Goal: Transaction & Acquisition: Obtain resource

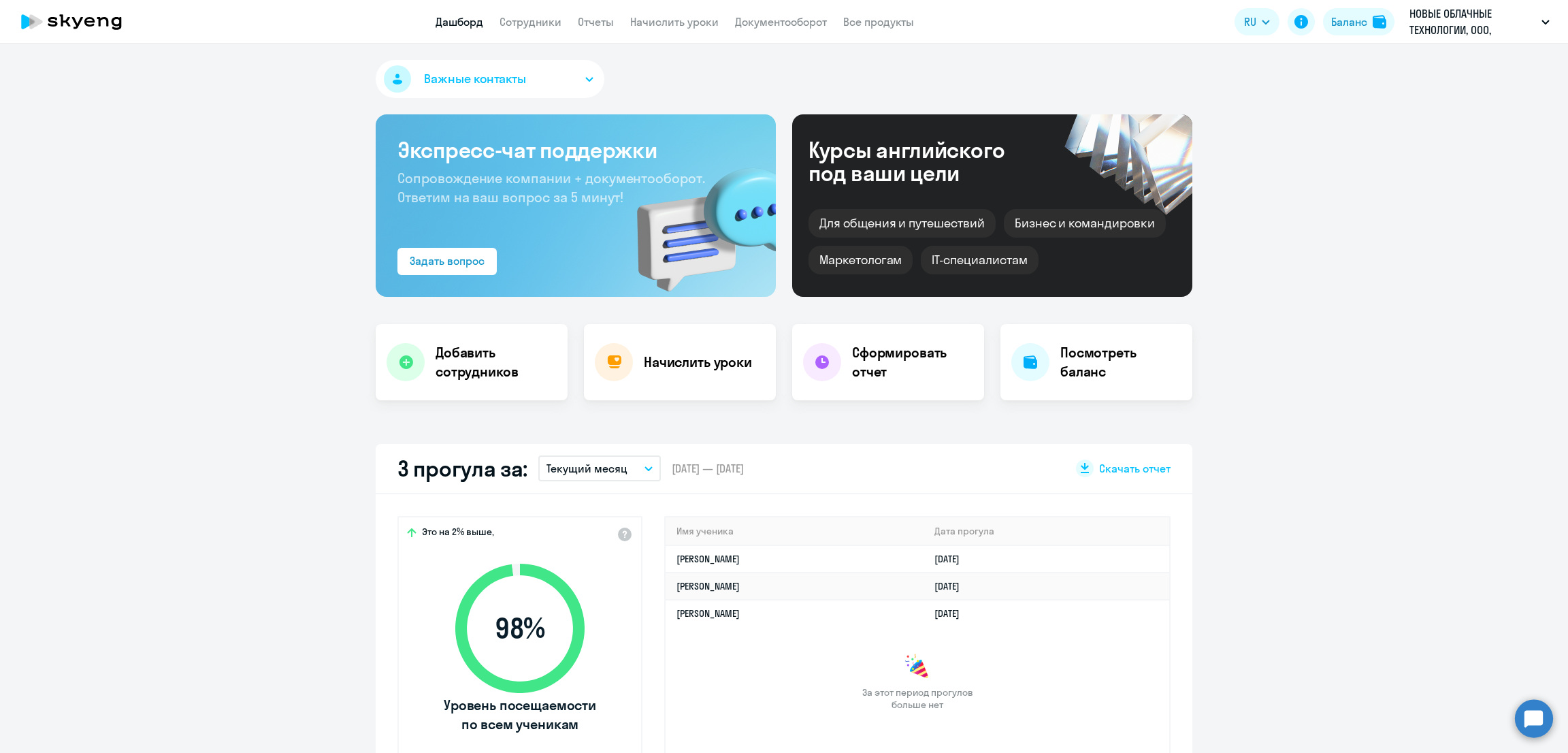
click at [501, 7] on app-header "Дашборд Сотрудники Отчеты Начислить уроки Документооборот Все продукты Дашборд …" at bounding box center [784, 21] width 1568 height 44
click at [525, 18] on link "Сотрудники" at bounding box center [530, 21] width 62 height 13
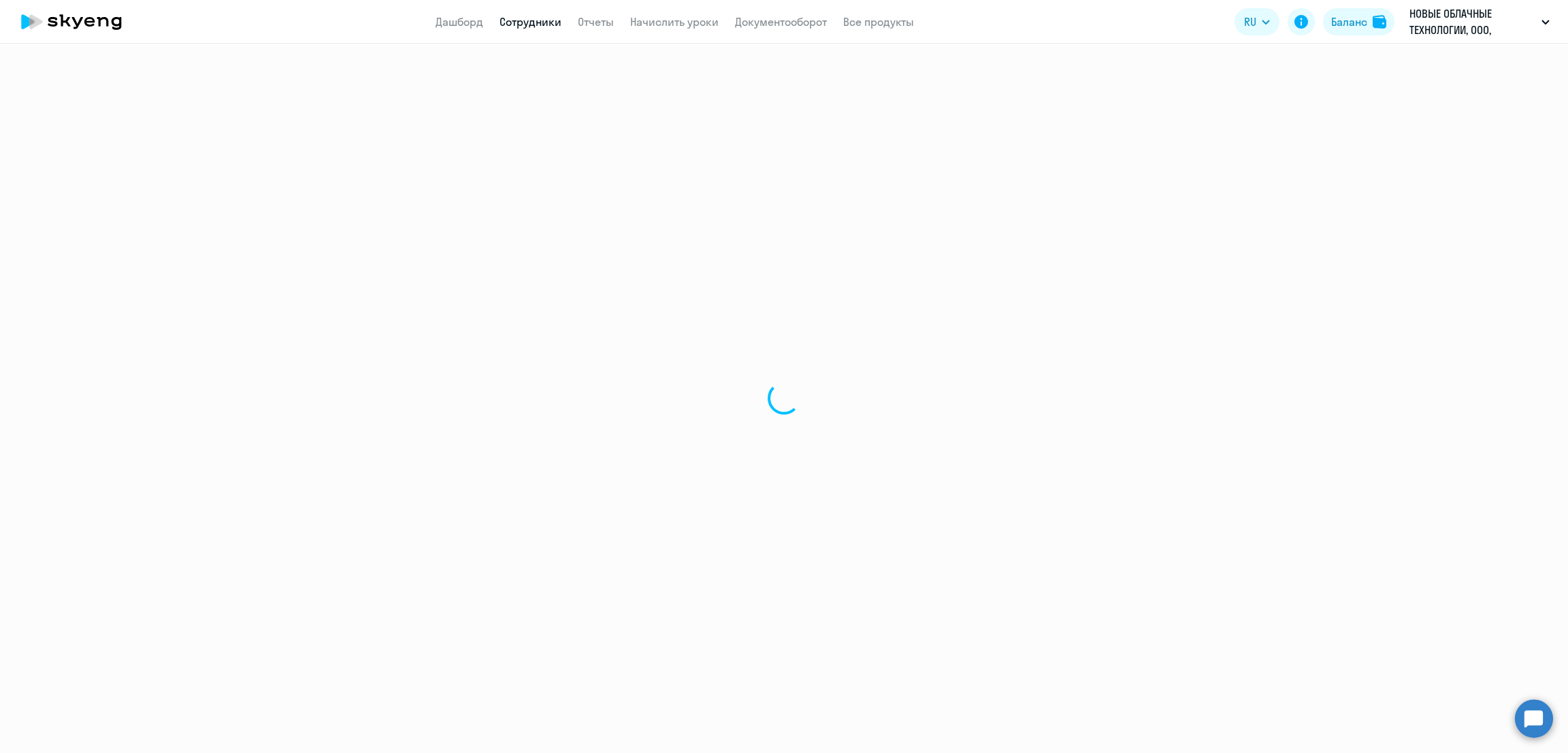
select select "30"
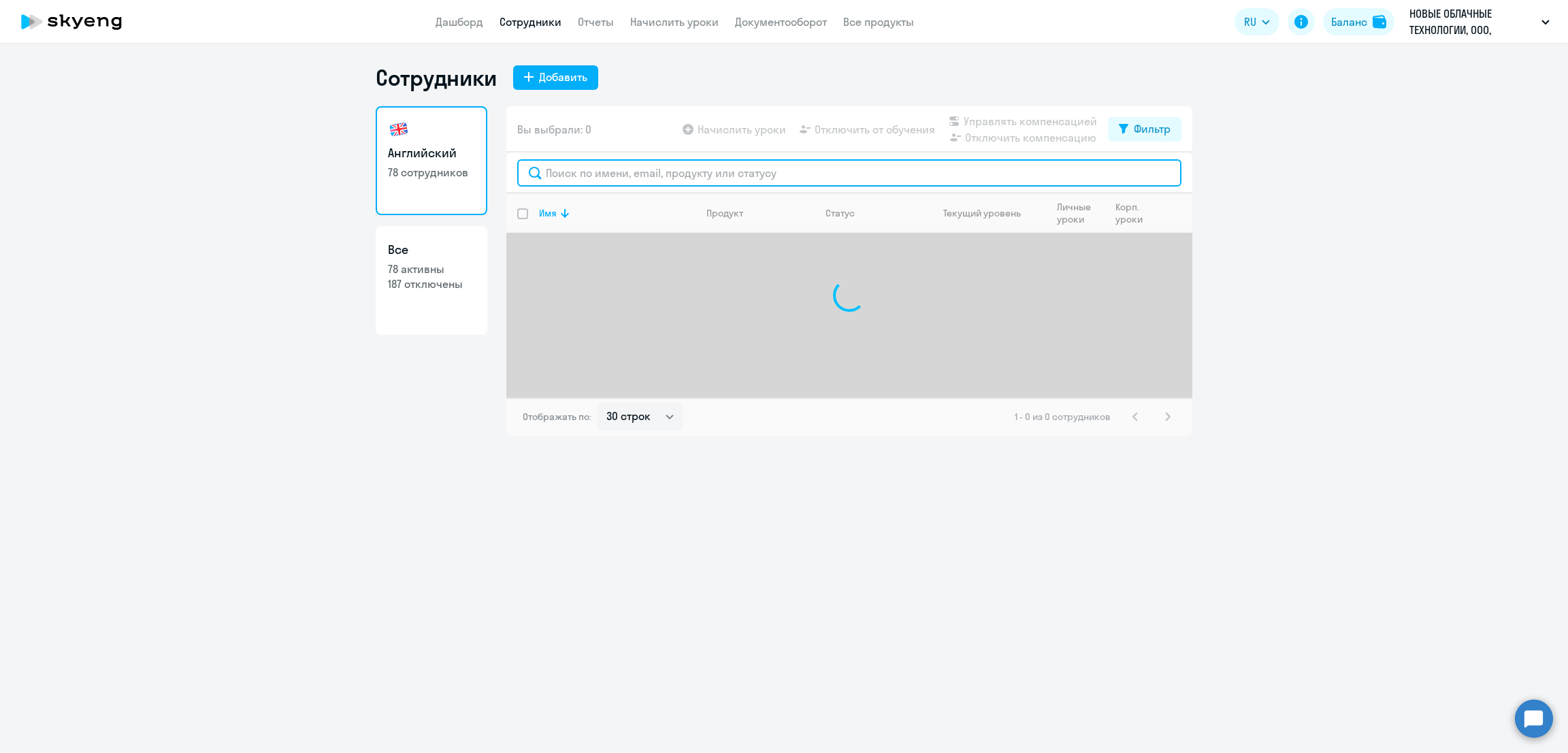
click at [710, 176] on input "text" at bounding box center [849, 173] width 664 height 27
paste input "Колобова"
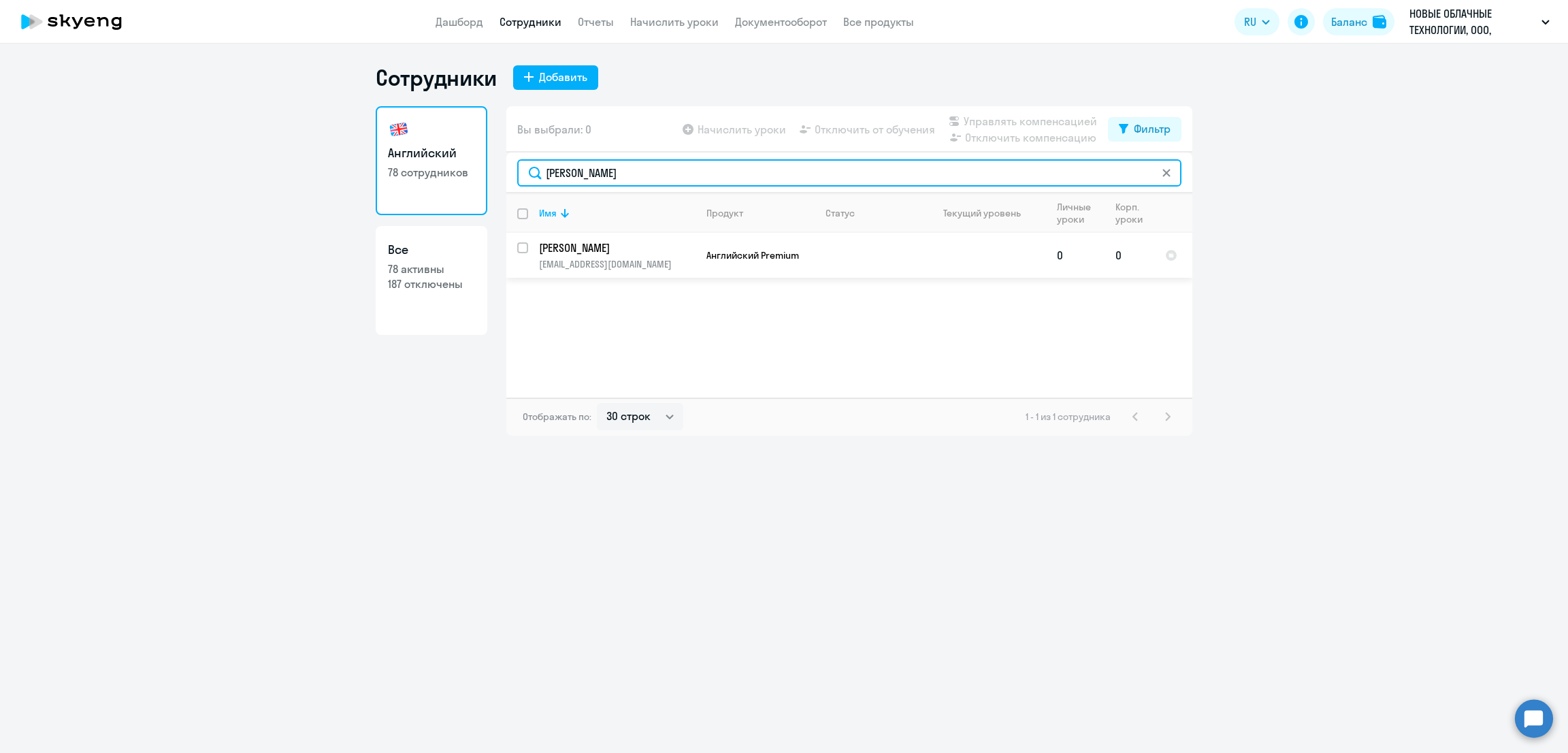
type input "Колобова"
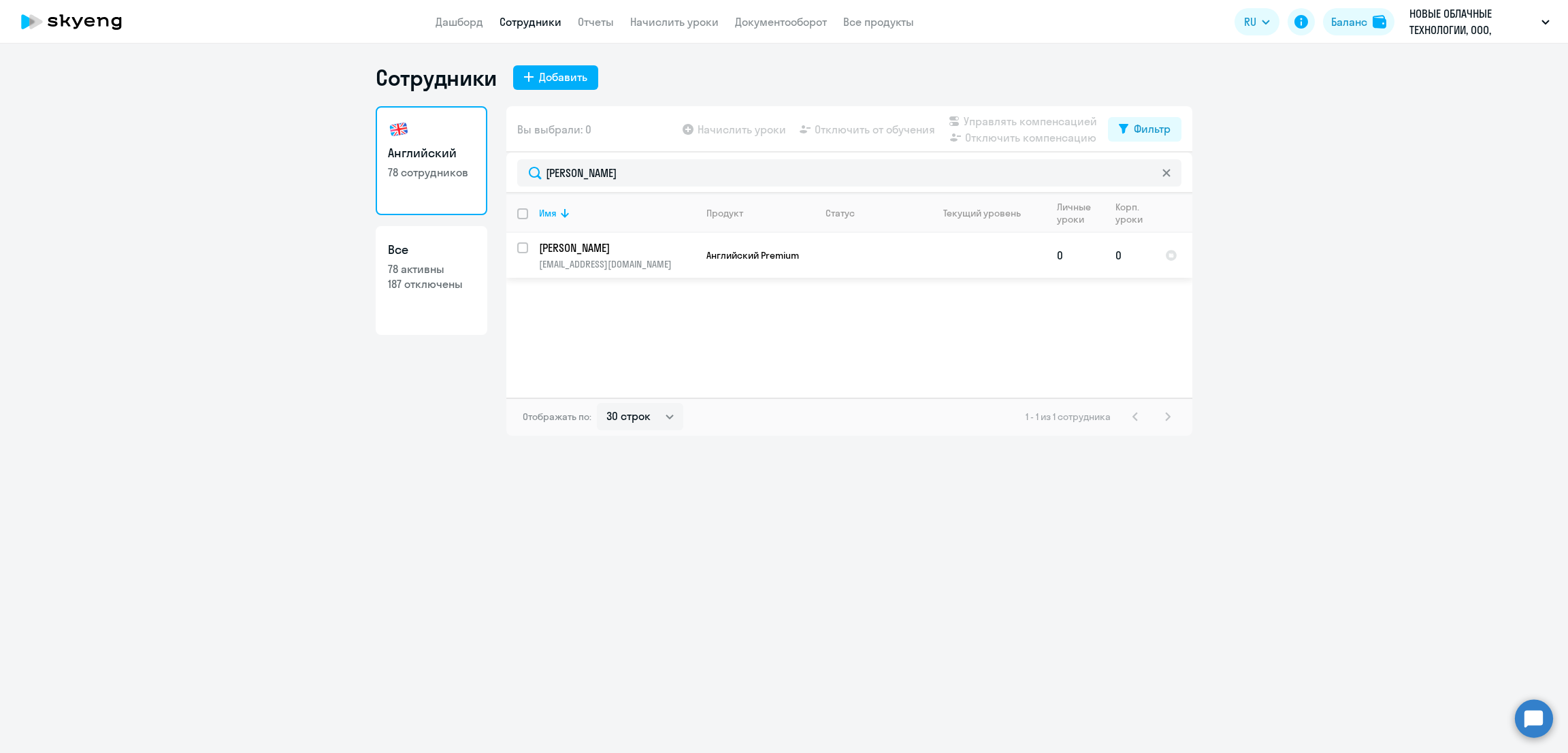
click at [524, 246] on input "select row 4076213" at bounding box center [531, 256] width 27 height 27
checkbox input "true"
click at [1023, 120] on span "Управлять компенсацией" at bounding box center [1031, 121] width 134 height 17
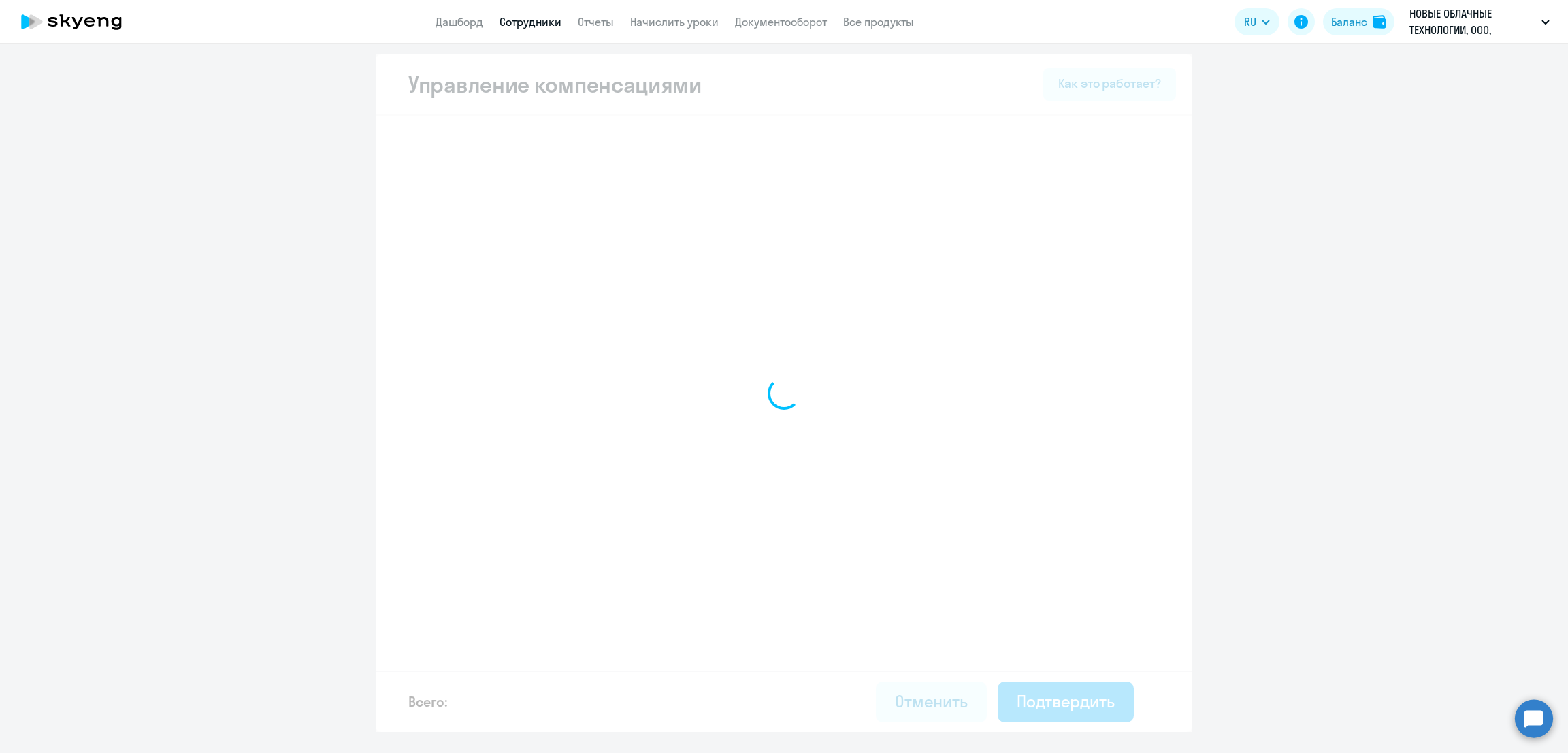
select select "MONTHLY"
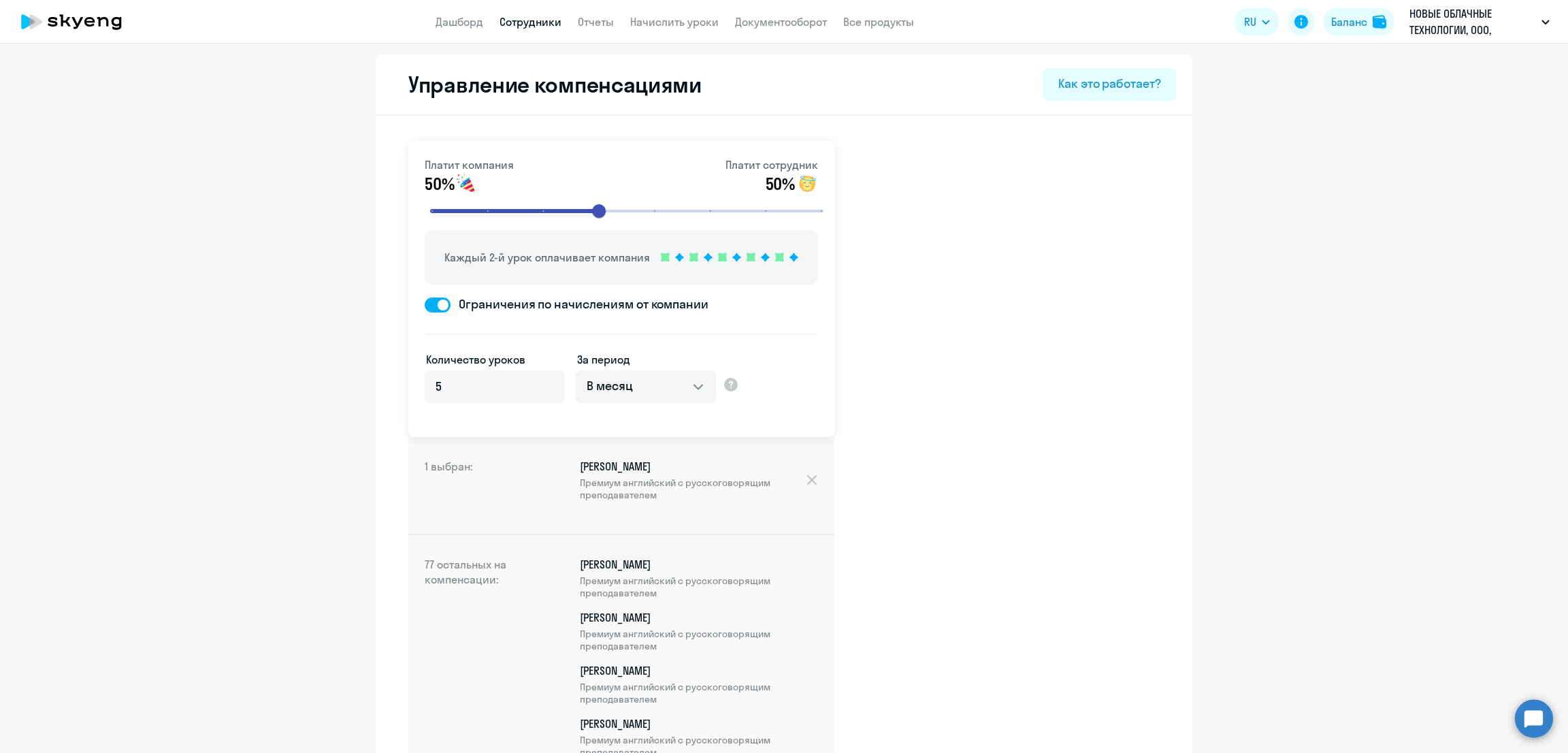
scroll to position [4004, 0]
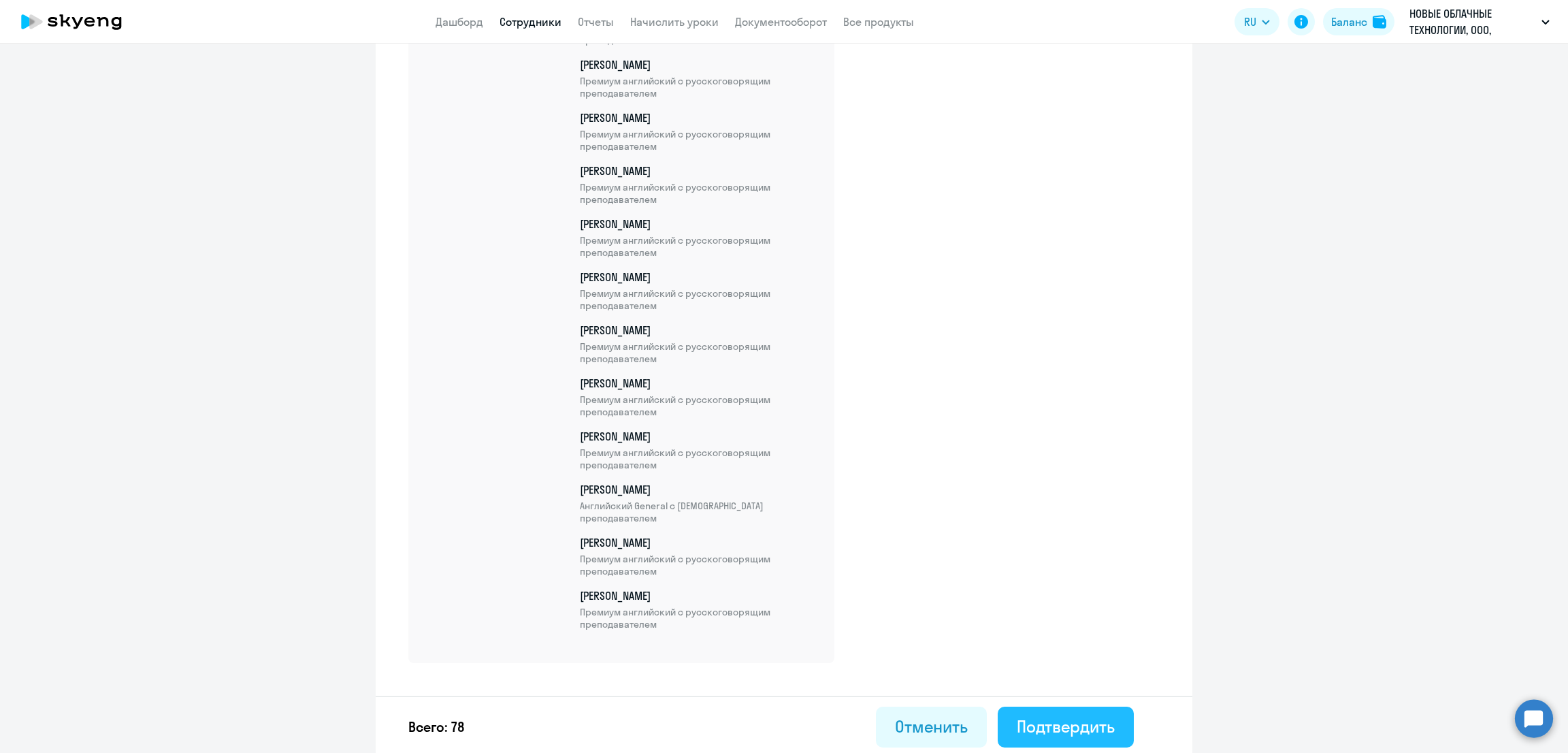
click at [1067, 718] on div "Подтвердить" at bounding box center [1065, 727] width 98 height 21
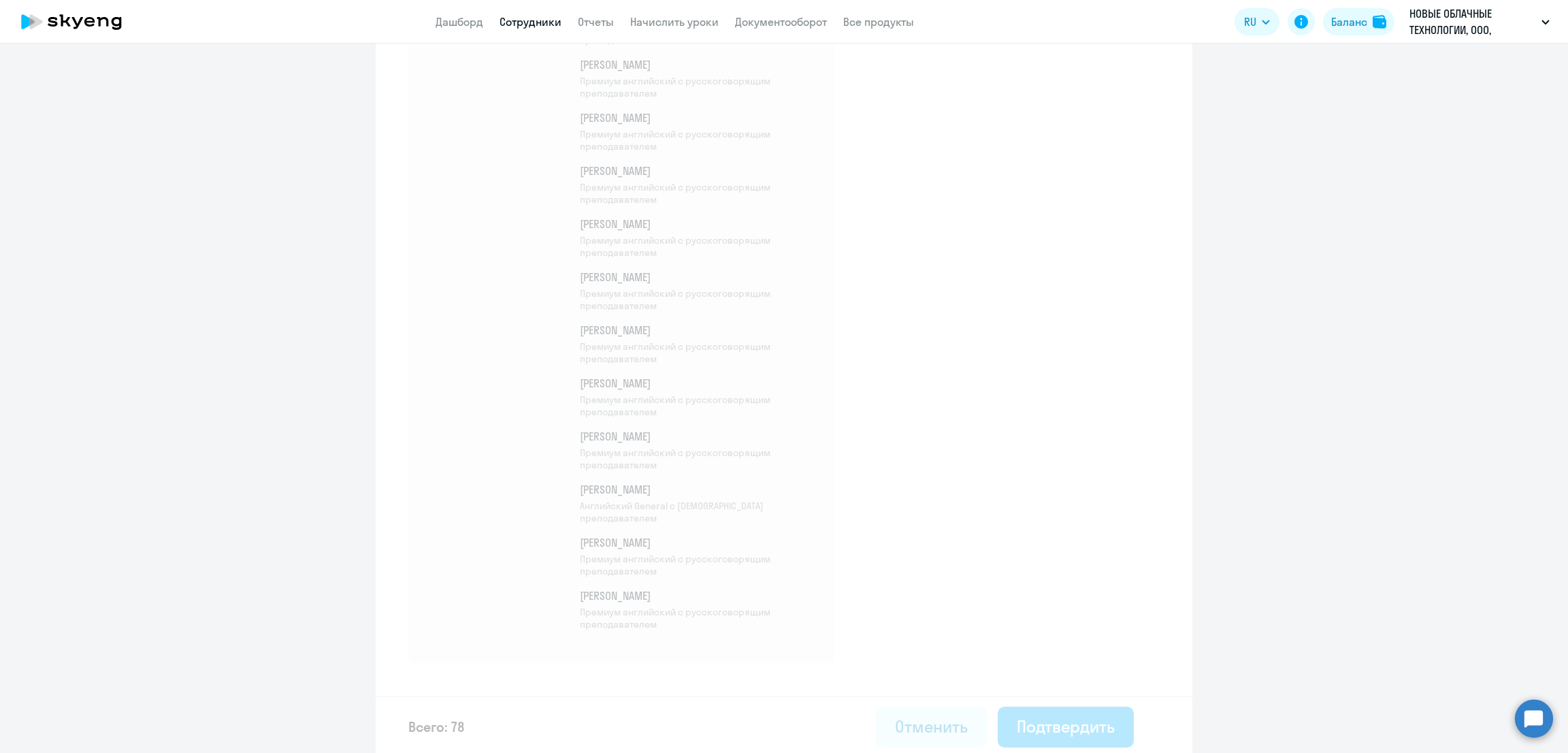
select select "30"
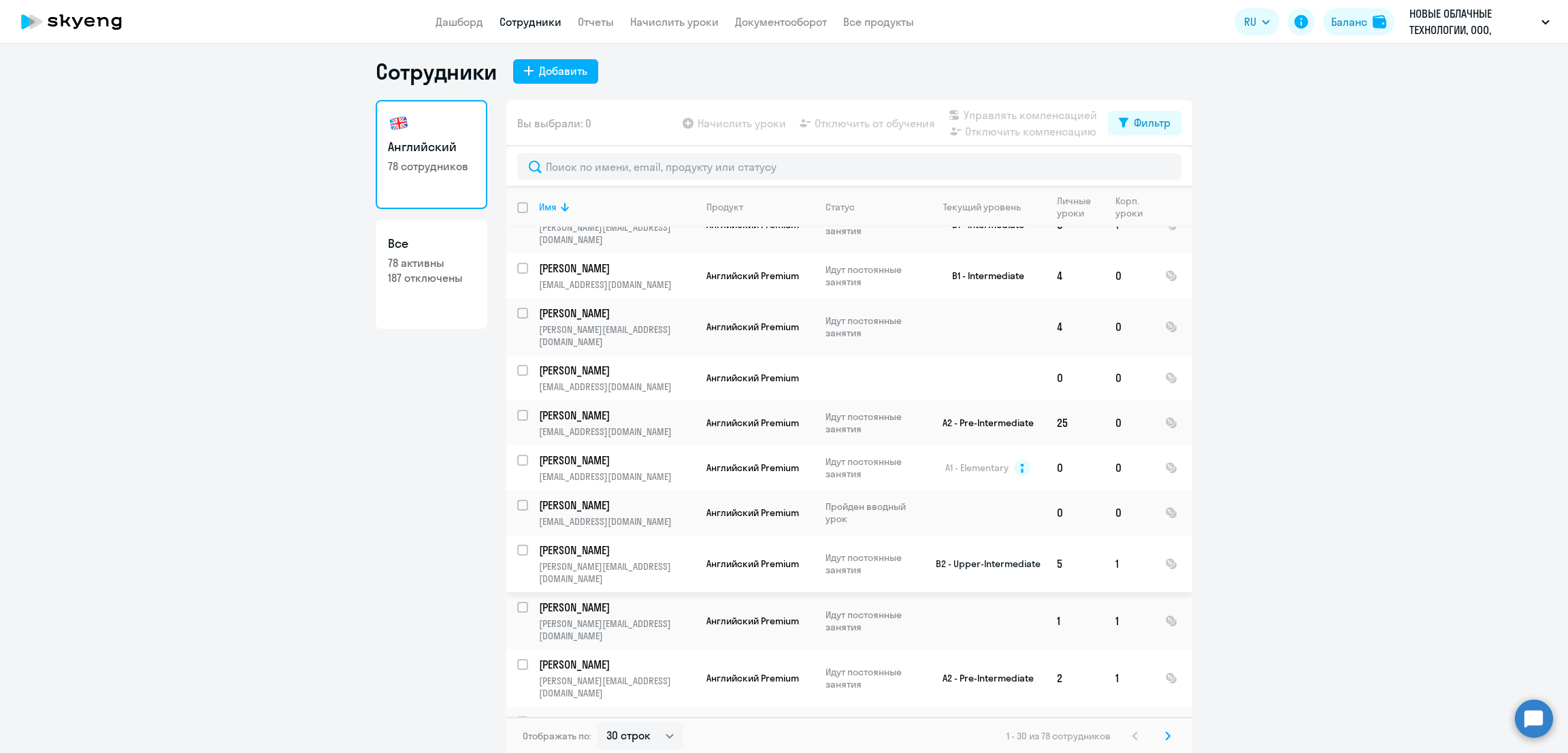
scroll to position [7, 0]
click at [1164, 731] on svg-icon at bounding box center [1168, 735] width 17 height 17
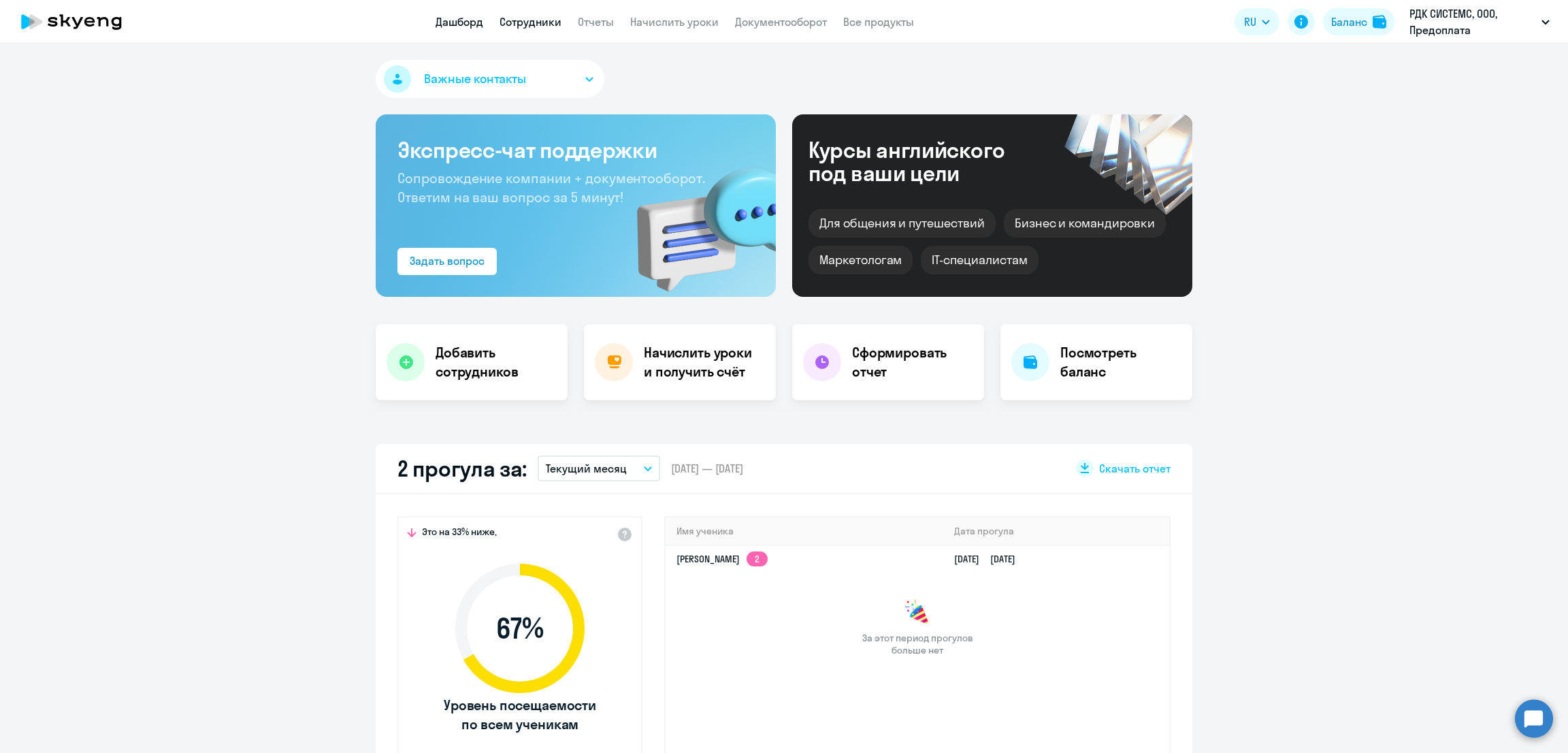
click at [541, 21] on link "Сотрудники" at bounding box center [530, 21] width 62 height 13
select select "30"
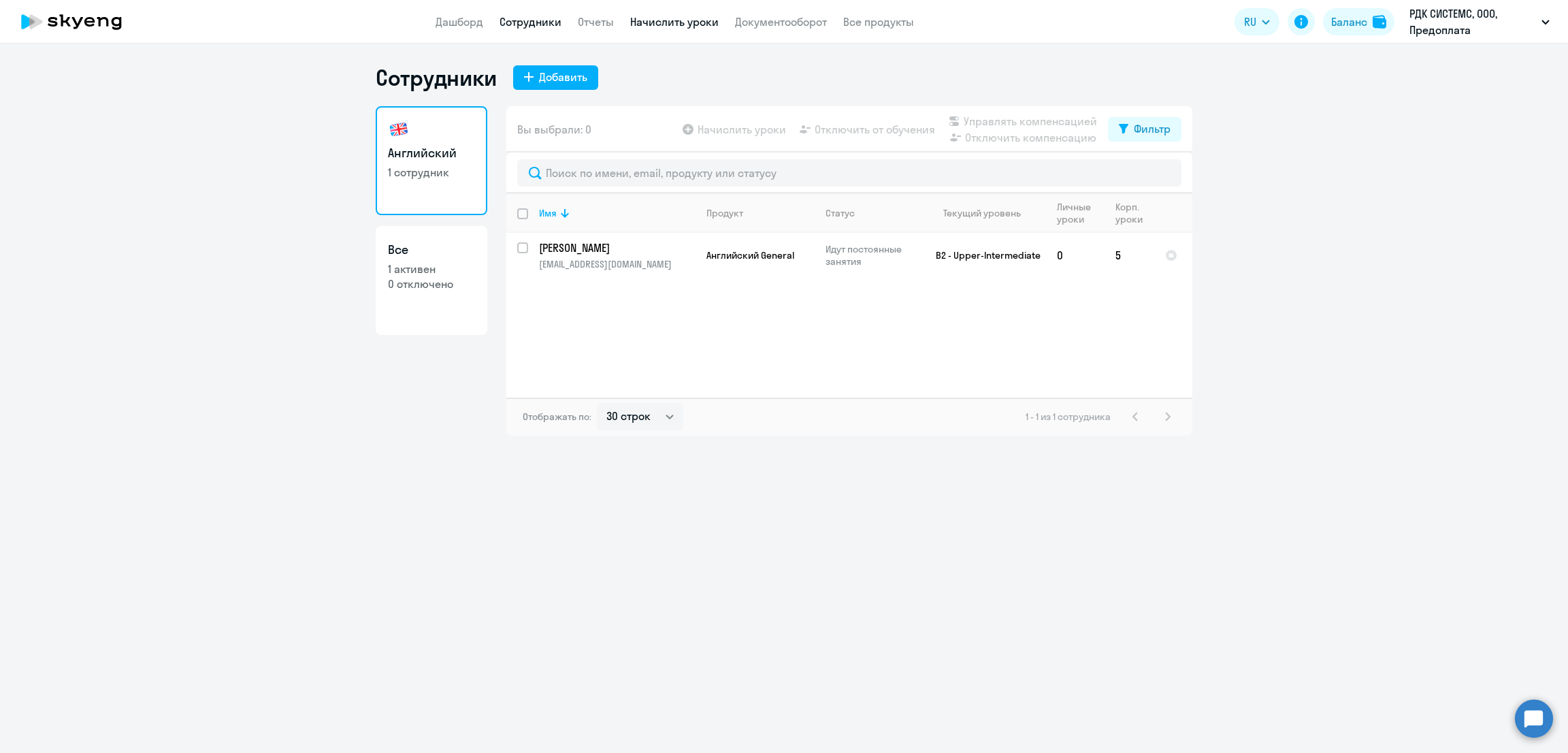
click at [680, 26] on link "Начислить уроки" at bounding box center [674, 21] width 88 height 13
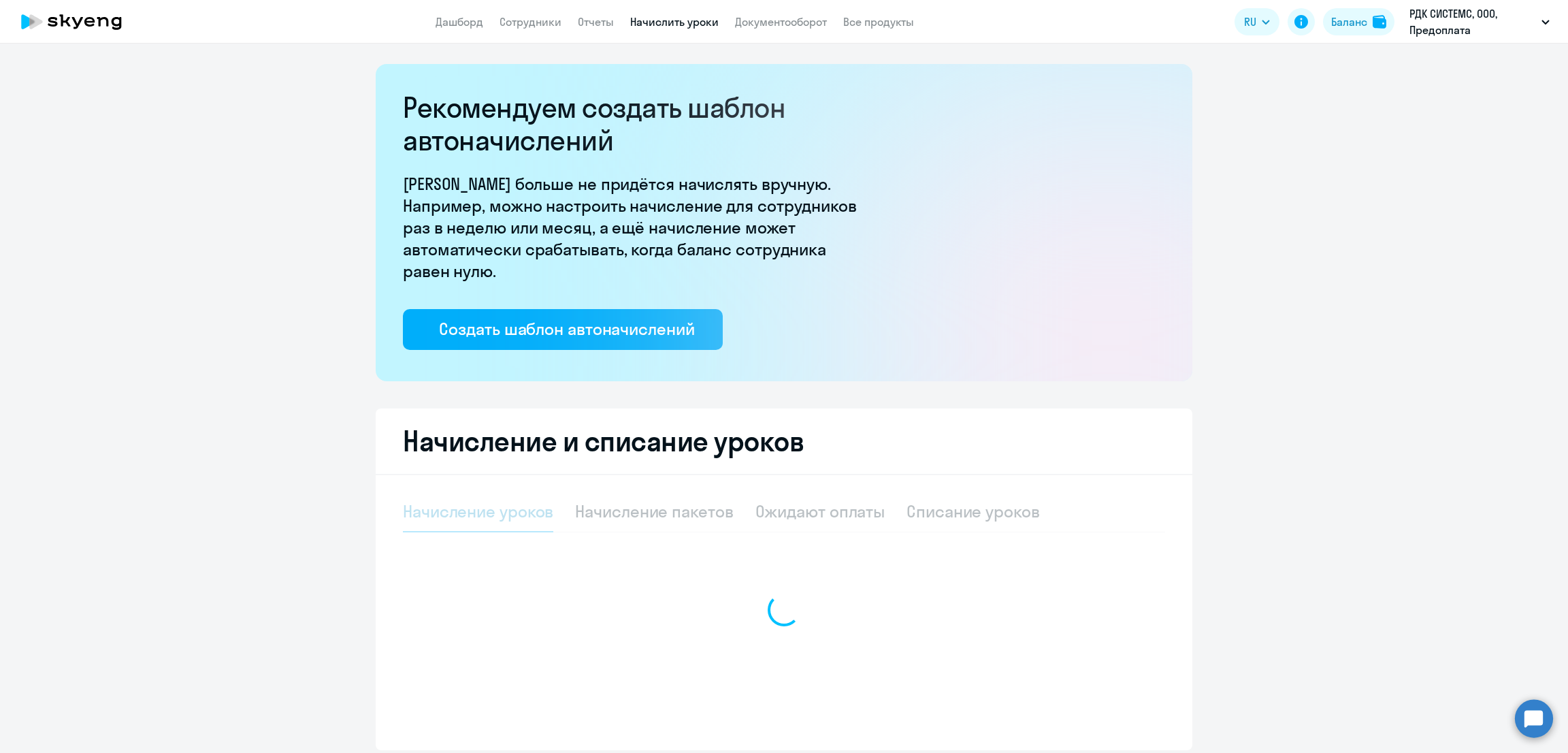
select select "10"
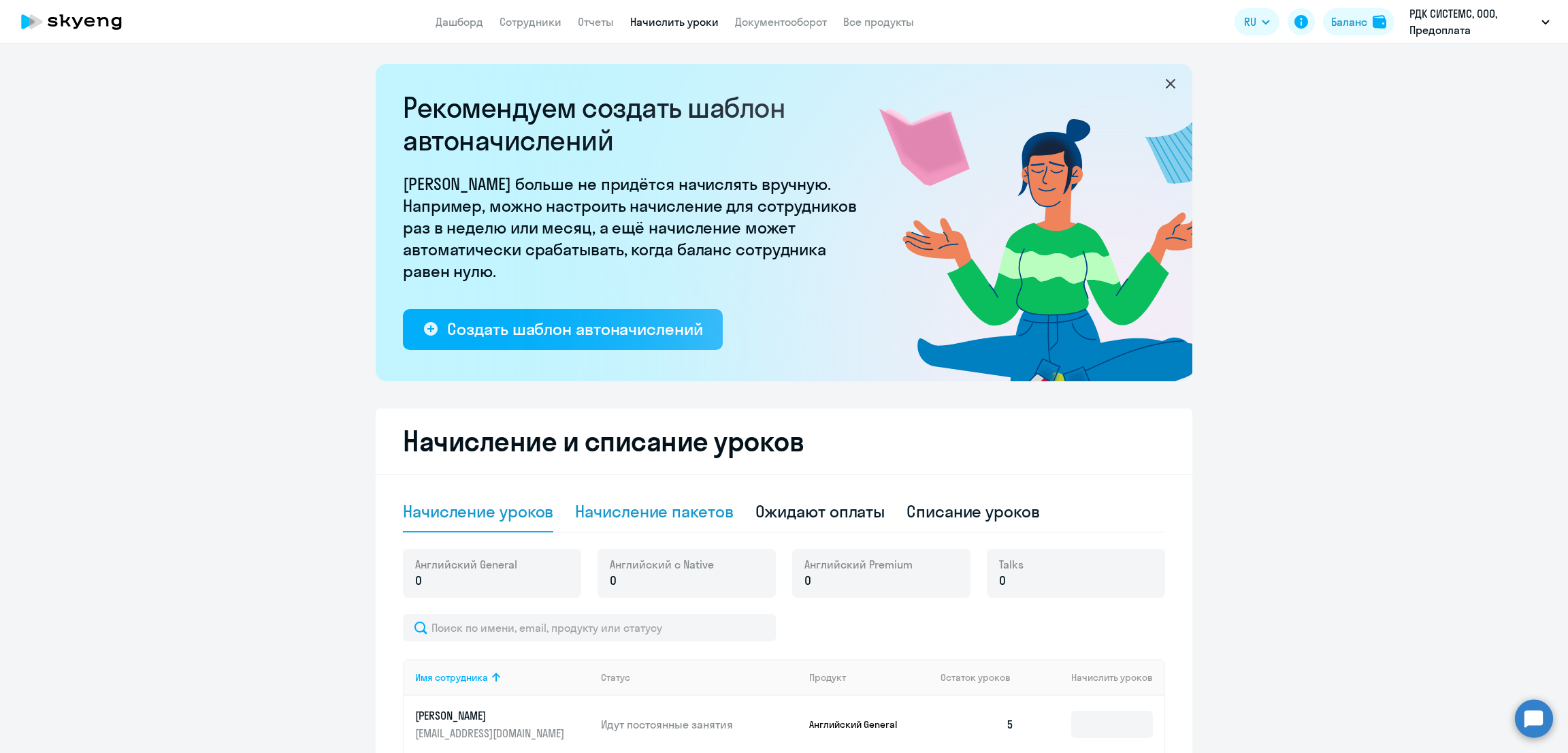
click at [681, 510] on div "Начисление пакетов" at bounding box center [654, 511] width 158 height 21
select select "10"
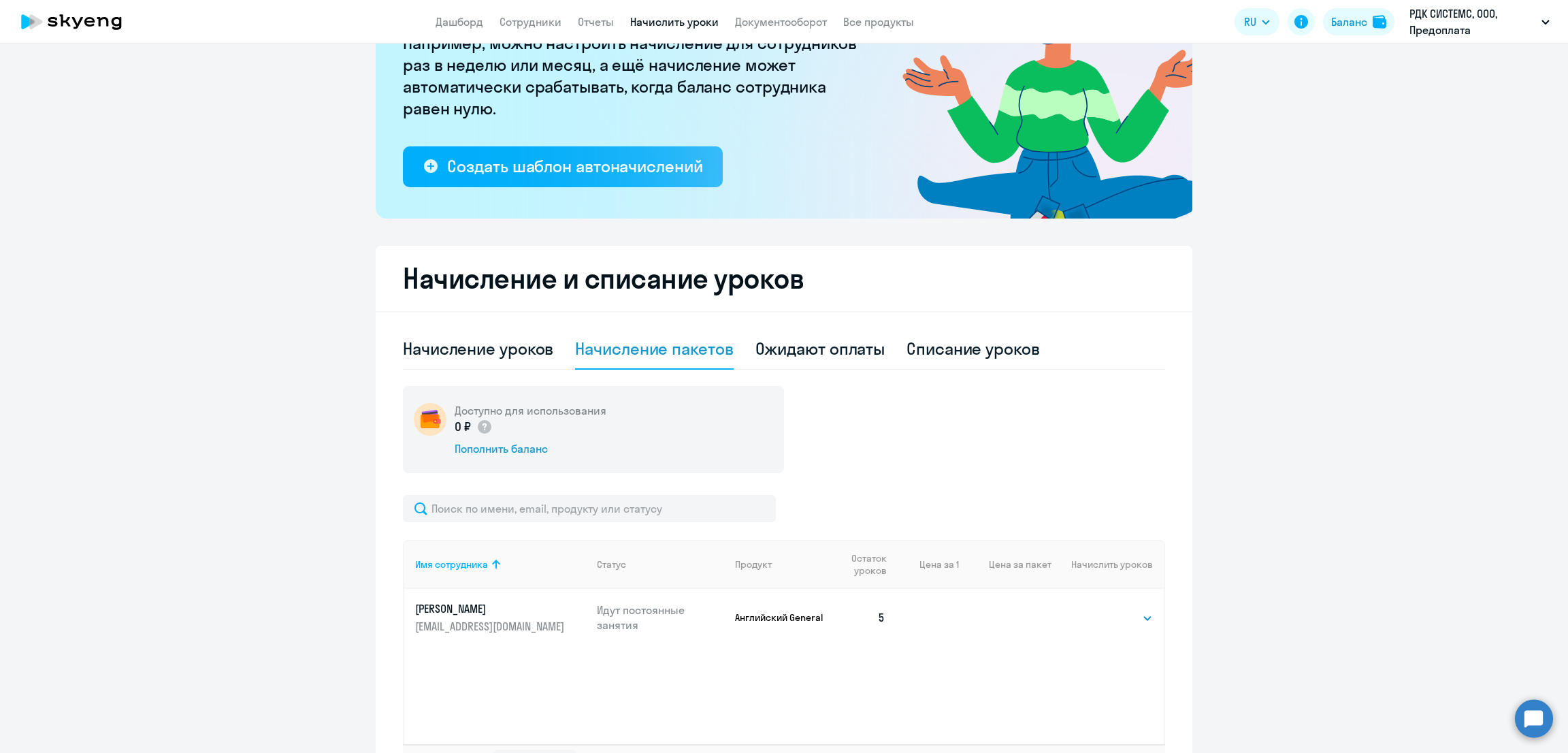
scroll to position [268, 0]
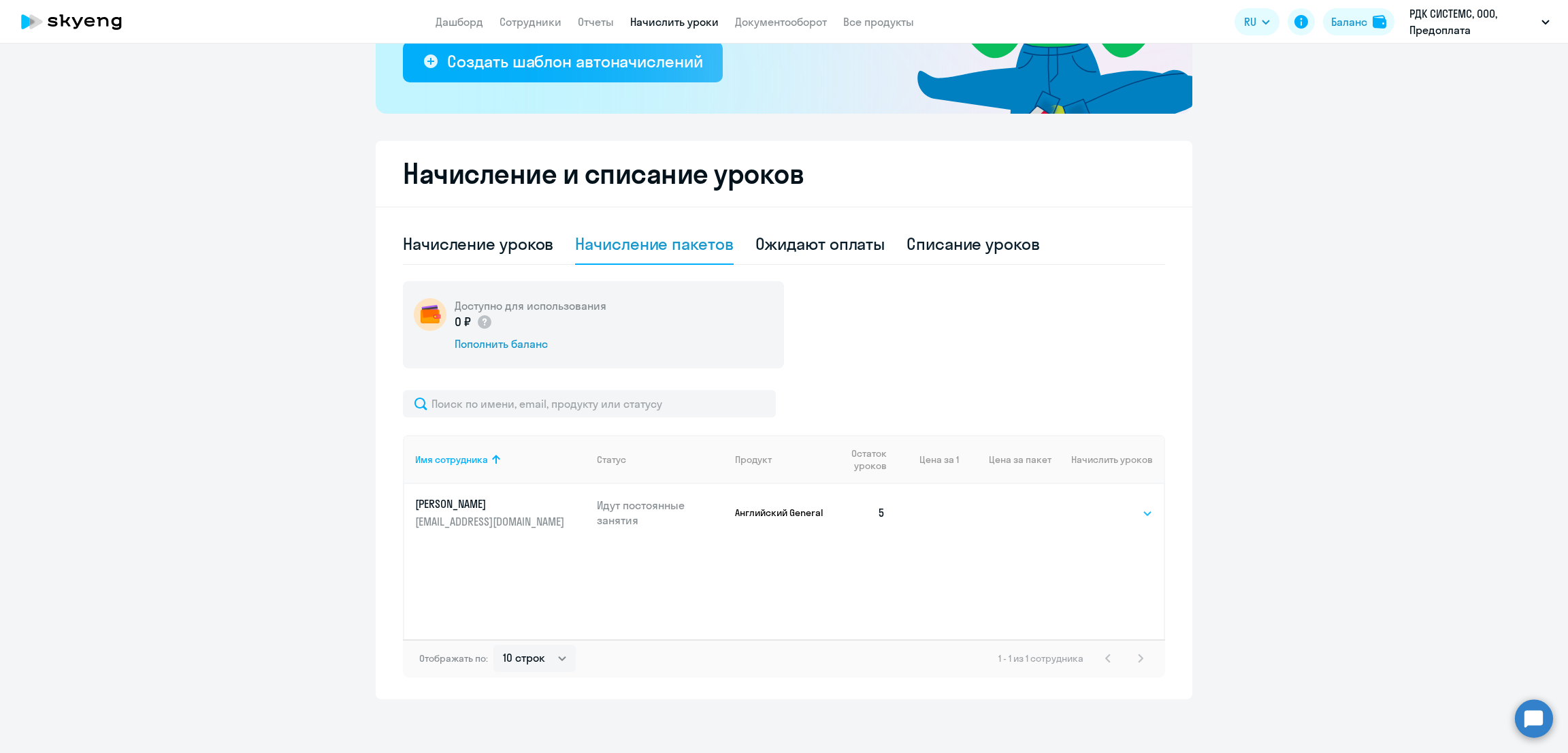
click at [1117, 515] on select "Выбрать 4 8 16 32 64 96 128" at bounding box center [1125, 514] width 56 height 17
select select "32"
click at [1097, 505] on select "Выбрать 4 8 16 32 64 96 128" at bounding box center [1125, 514] width 56 height 17
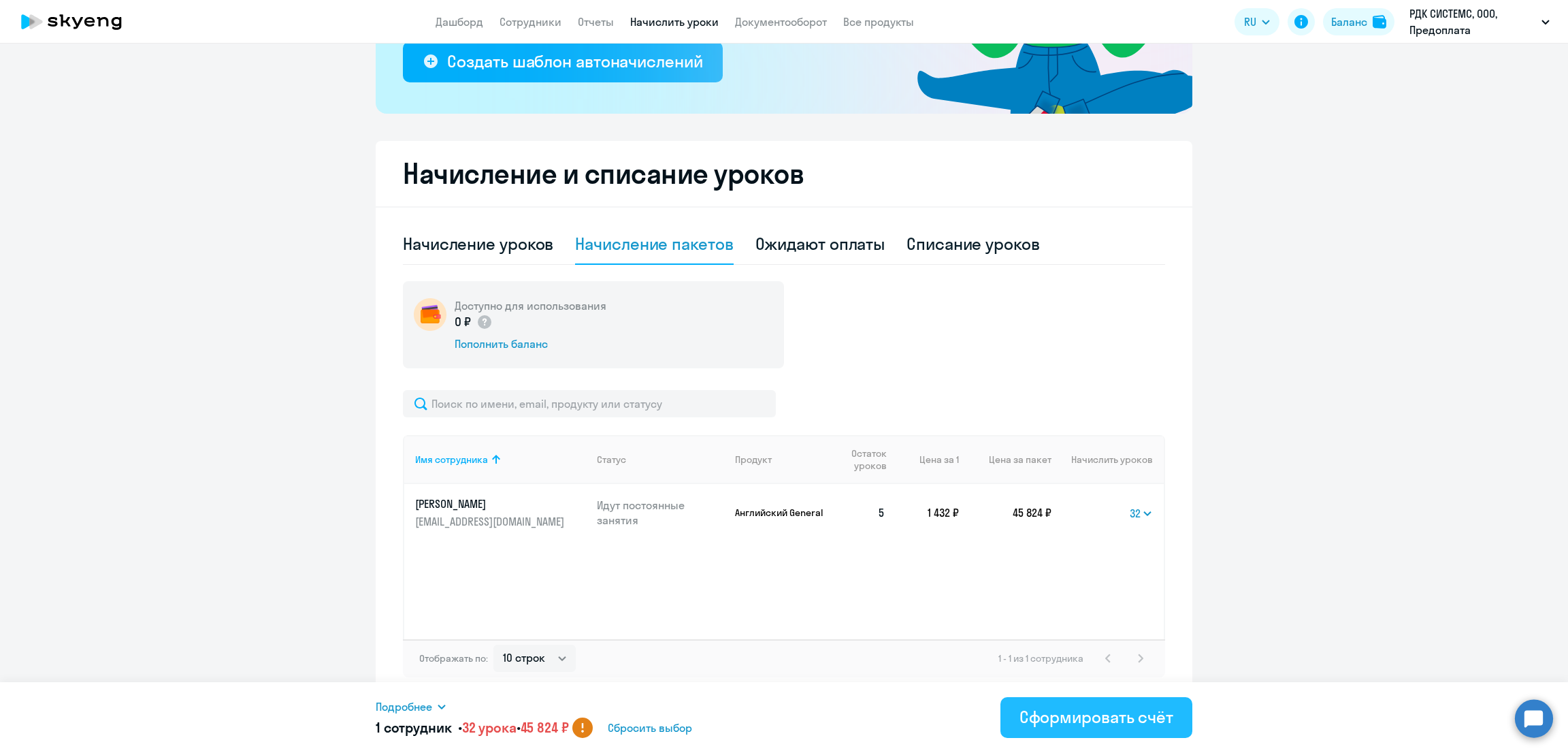
click at [1106, 713] on div "Сформировать счёт" at bounding box center [1096, 717] width 153 height 21
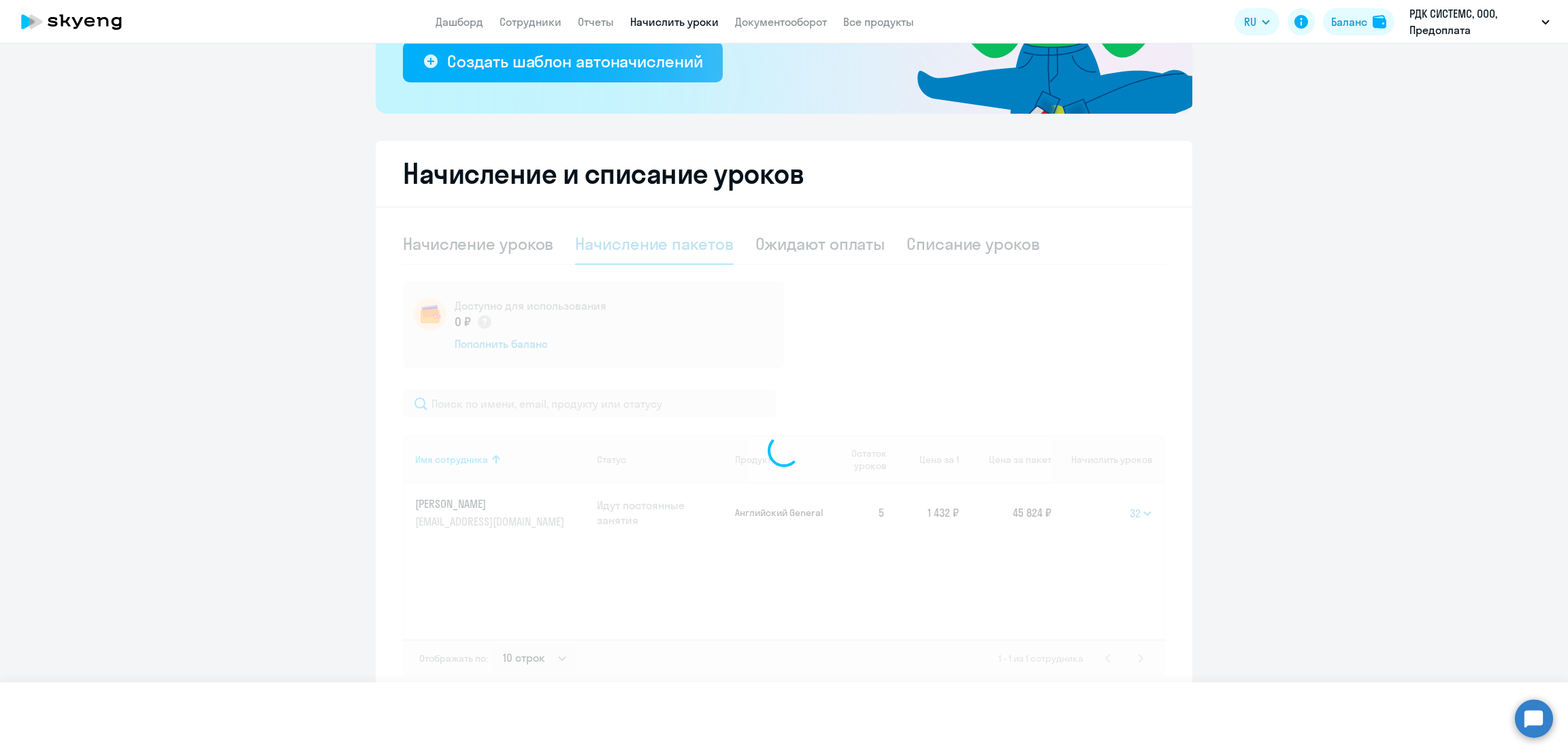
select select
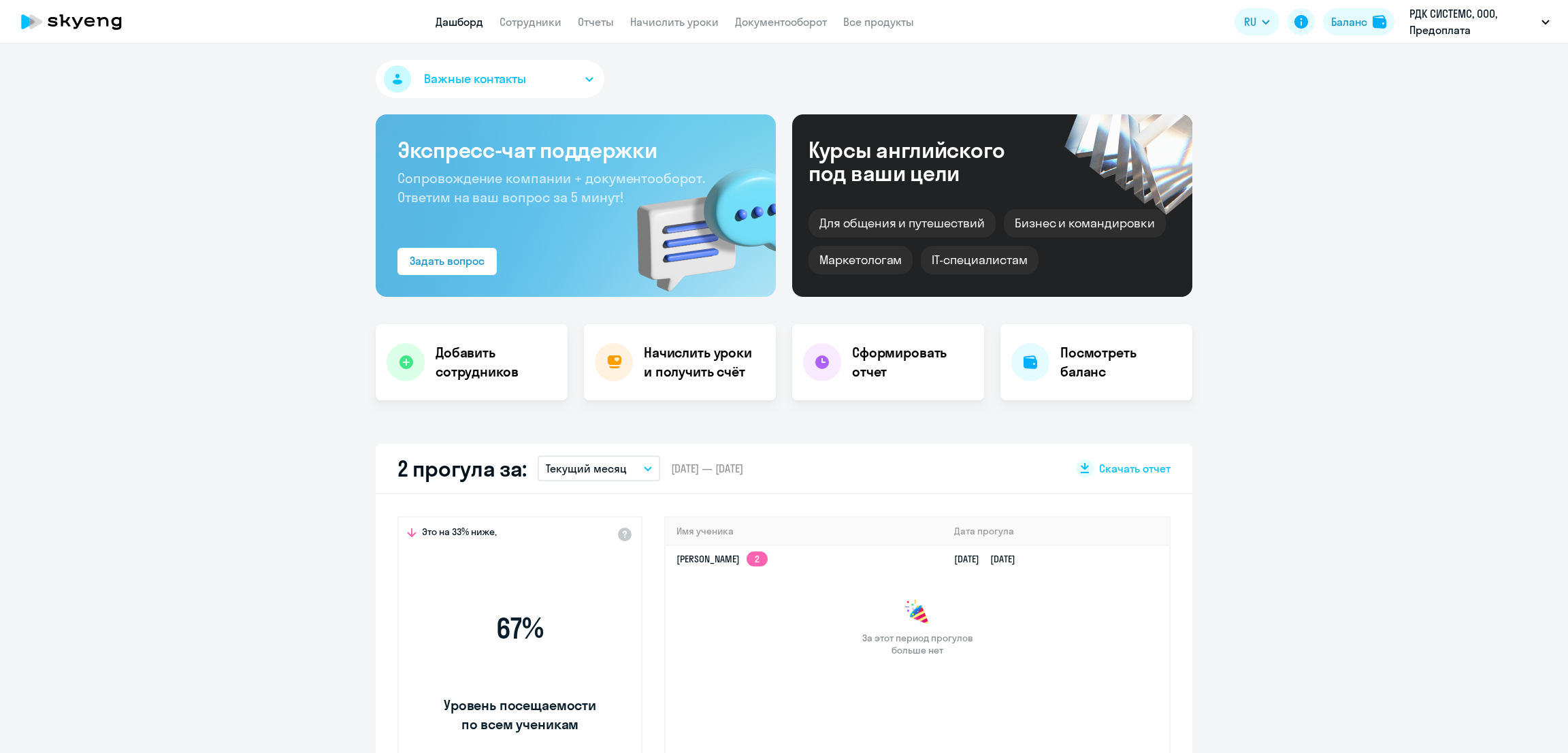
select select "30"
click at [774, 21] on link "Документооборот" at bounding box center [781, 21] width 92 height 13
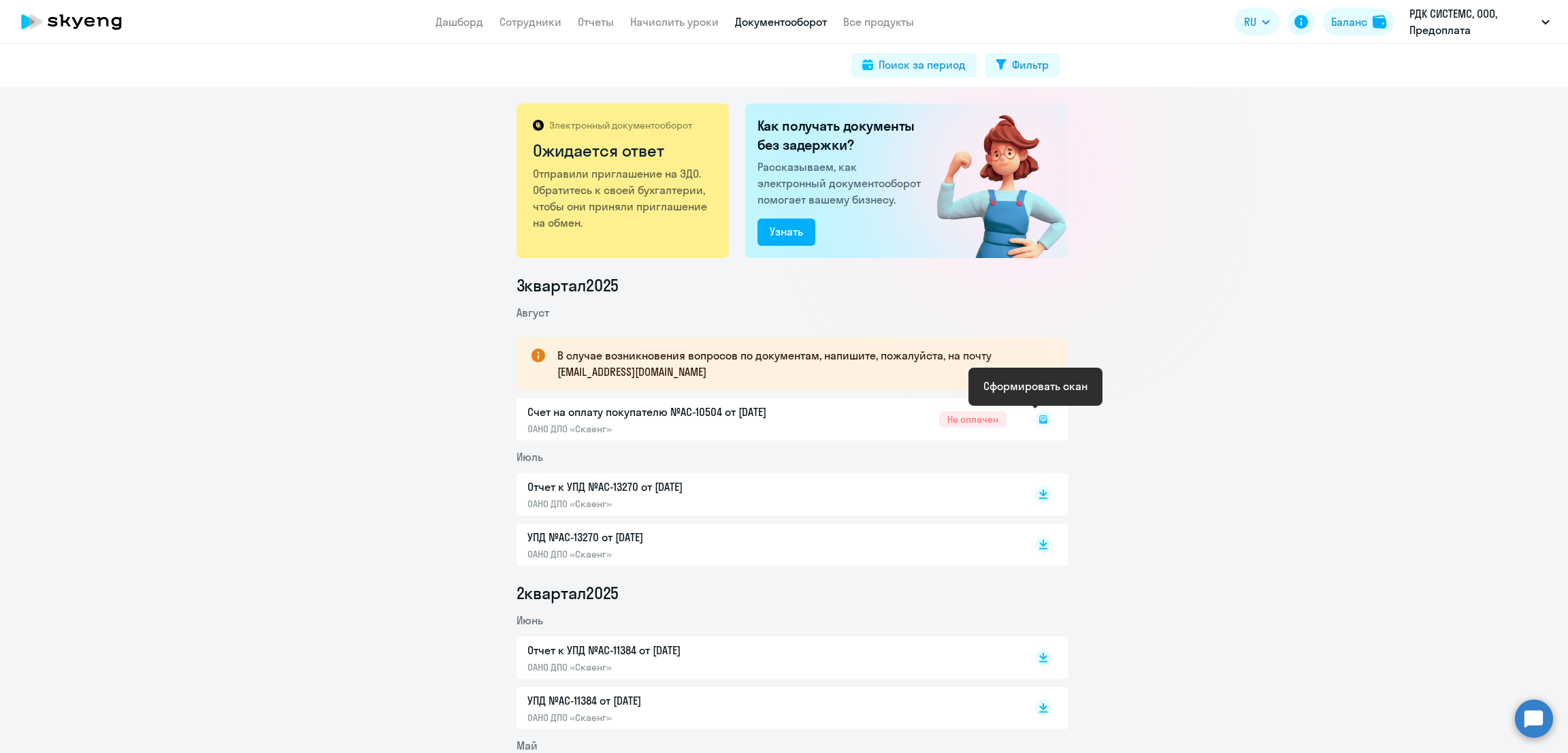
click at [1035, 417] on rect at bounding box center [1043, 419] width 17 height 17
click at [1035, 421] on rect at bounding box center [1043, 419] width 17 height 17
